Goal: Check status: Check status

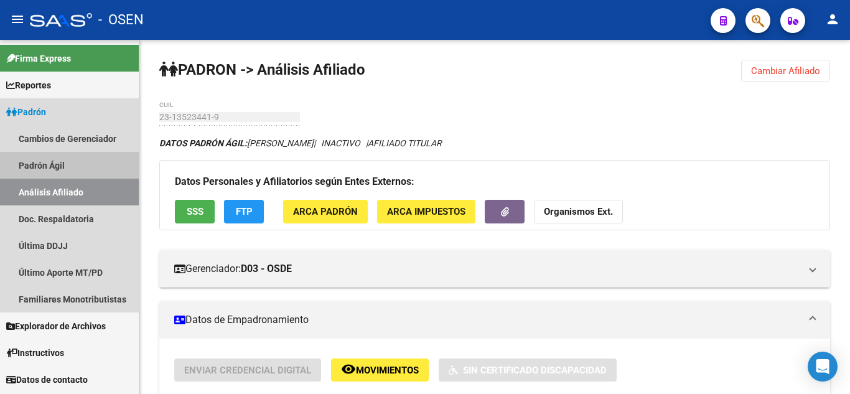
drag, startPoint x: 0, startPoint y: 0, endPoint x: 78, endPoint y: 169, distance: 186.6
click at [78, 169] on link "Padrón Ágil" at bounding box center [69, 165] width 139 height 27
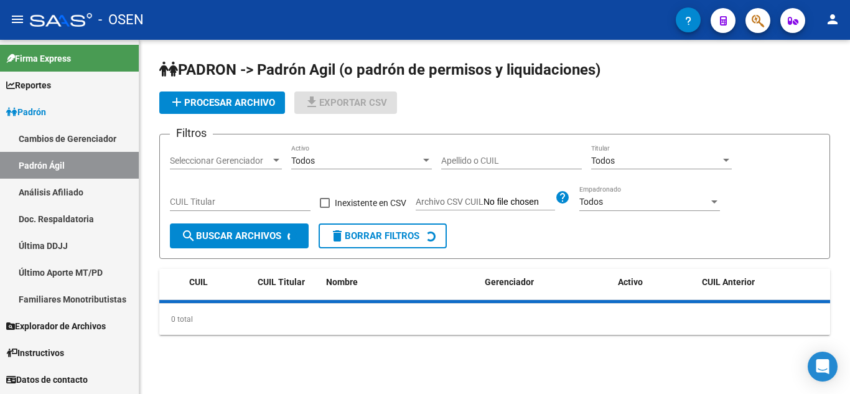
click at [81, 195] on link "Análisis Afiliado" at bounding box center [69, 192] width 139 height 27
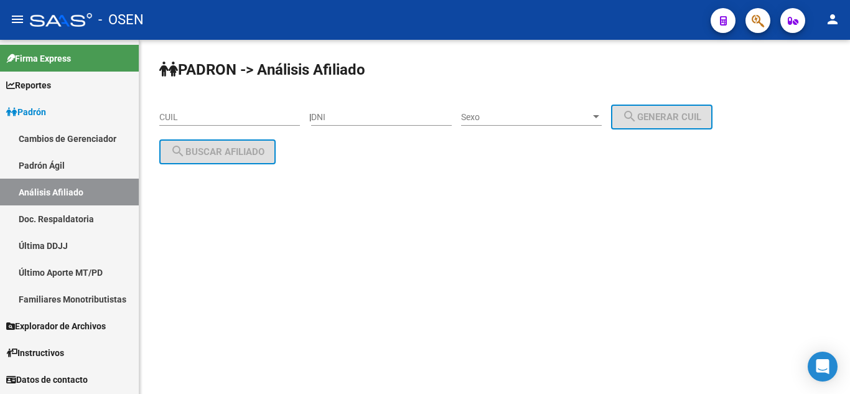
click at [352, 123] on div "DNI" at bounding box center [381, 113] width 141 height 25
click at [359, 117] on input "DNI" at bounding box center [381, 117] width 141 height 11
type input "12160326"
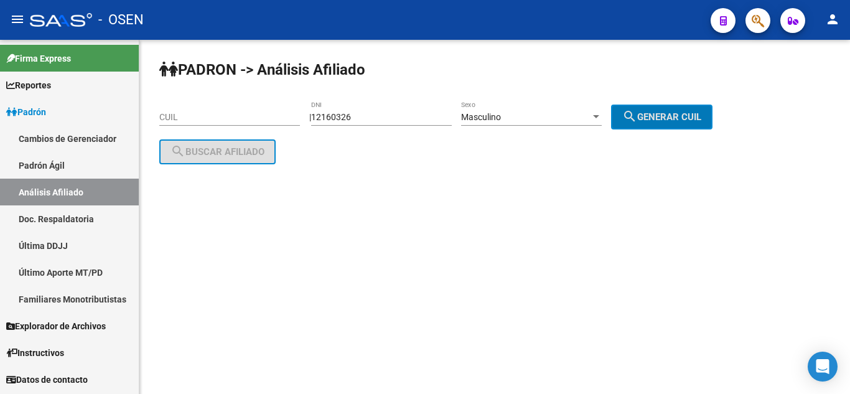
click at [611, 105] on button "search Generar CUIL" at bounding box center [661, 117] width 101 height 25
type input "20-12160326-9"
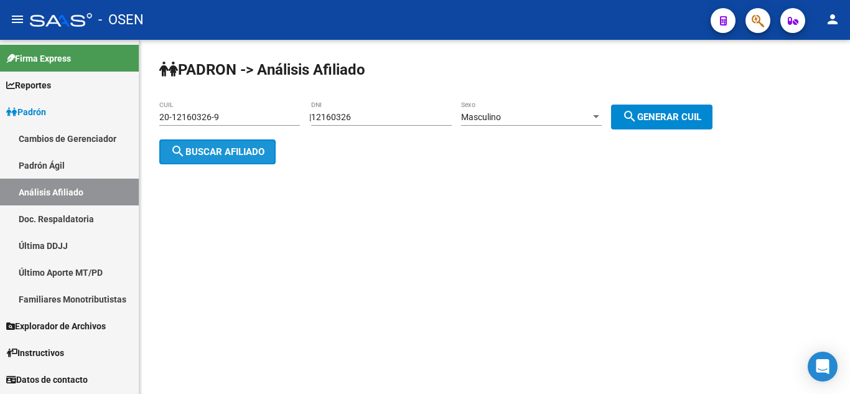
click at [202, 159] on button "search Buscar afiliado" at bounding box center [217, 151] width 116 height 25
